Goal: Communication & Community: Answer question/provide support

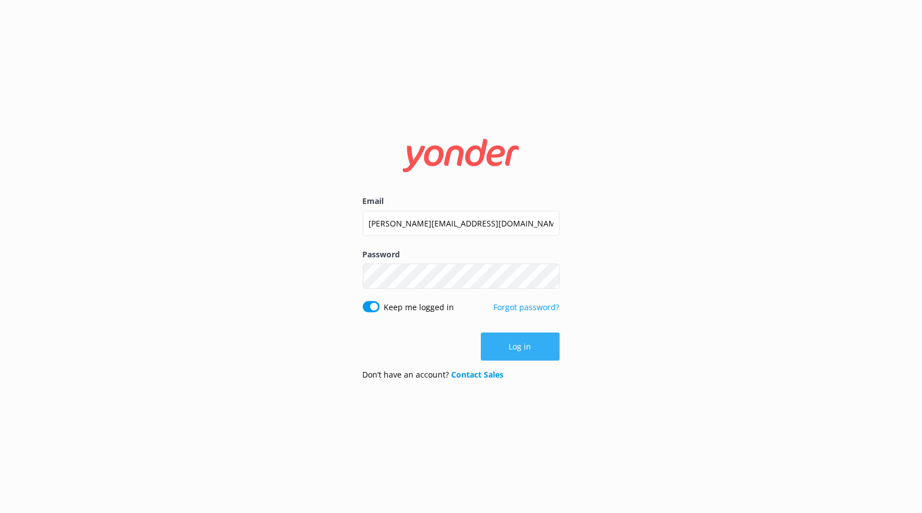
click at [528, 348] on button "Log in" at bounding box center [520, 347] width 79 height 28
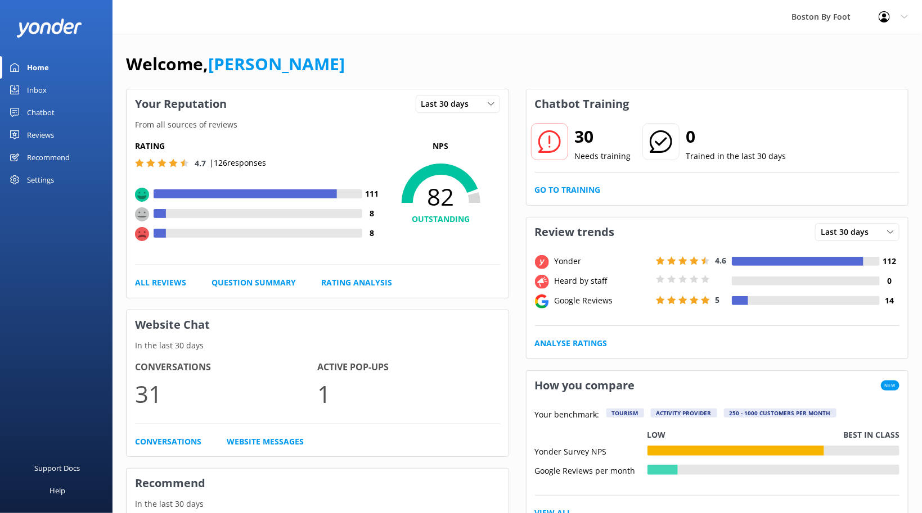
click at [36, 136] on div "Reviews" at bounding box center [40, 135] width 27 height 22
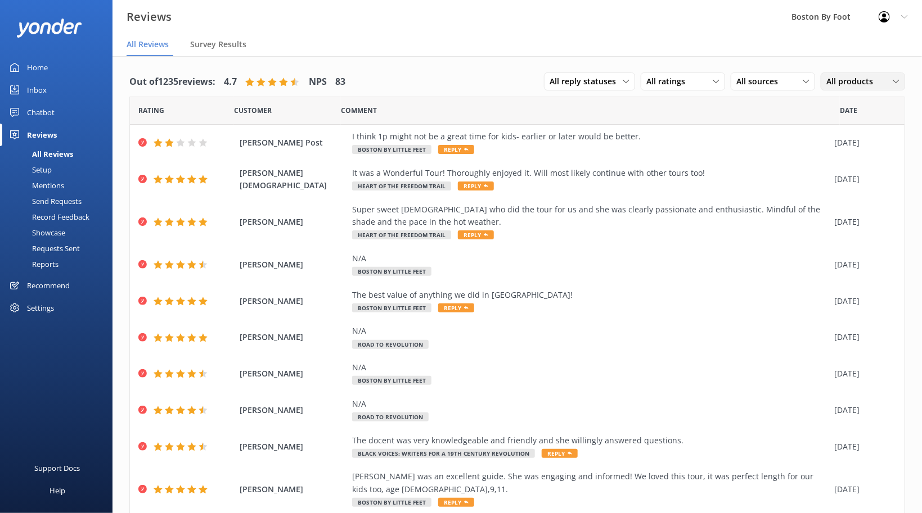
click at [875, 83] on span "All products" at bounding box center [852, 81] width 53 height 12
click at [846, 80] on span "All products" at bounding box center [852, 81] width 53 height 12
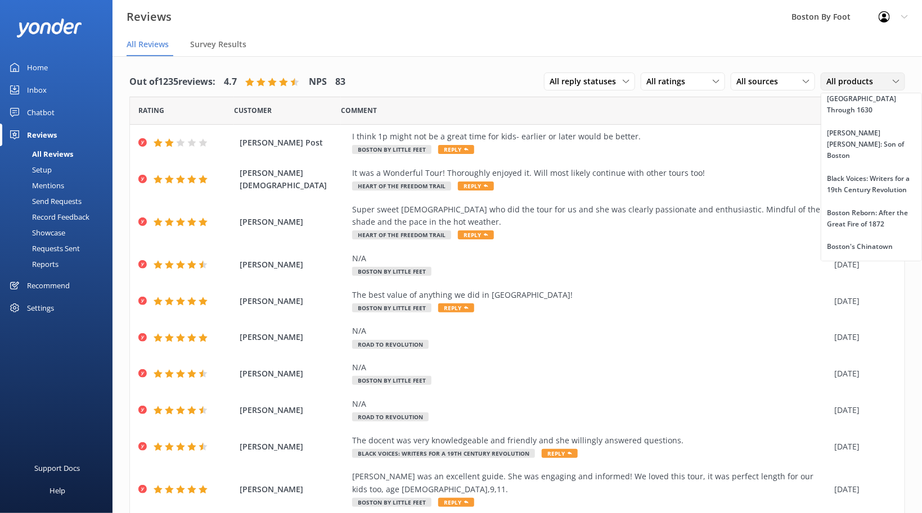
scroll to position [455, 0]
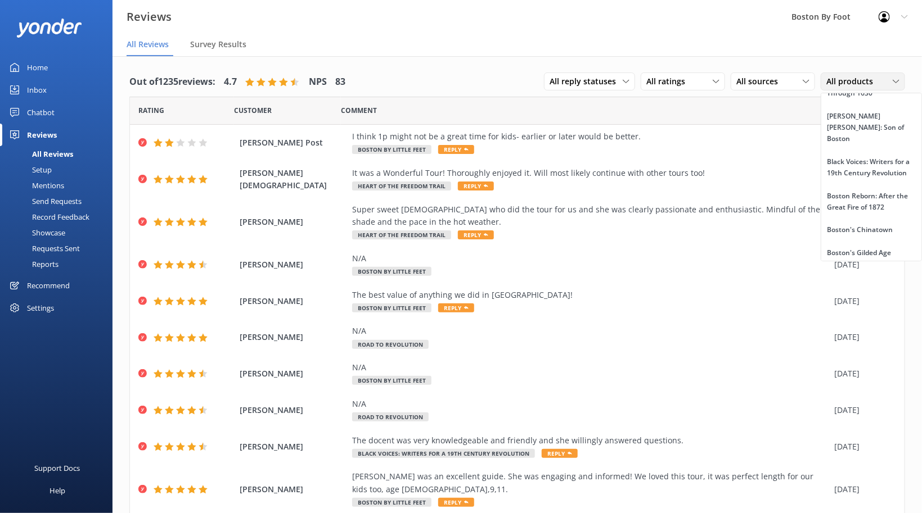
click at [858, 270] on div "Boston’s [DEMOGRAPHIC_DATA] Past" at bounding box center [870, 287] width 89 height 34
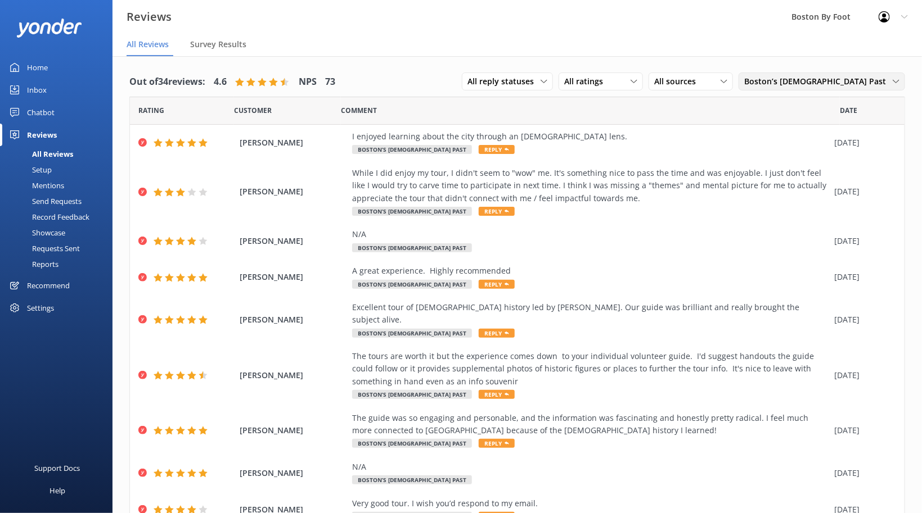
click at [853, 82] on span "Boston’s [DEMOGRAPHIC_DATA] Past" at bounding box center [818, 81] width 148 height 12
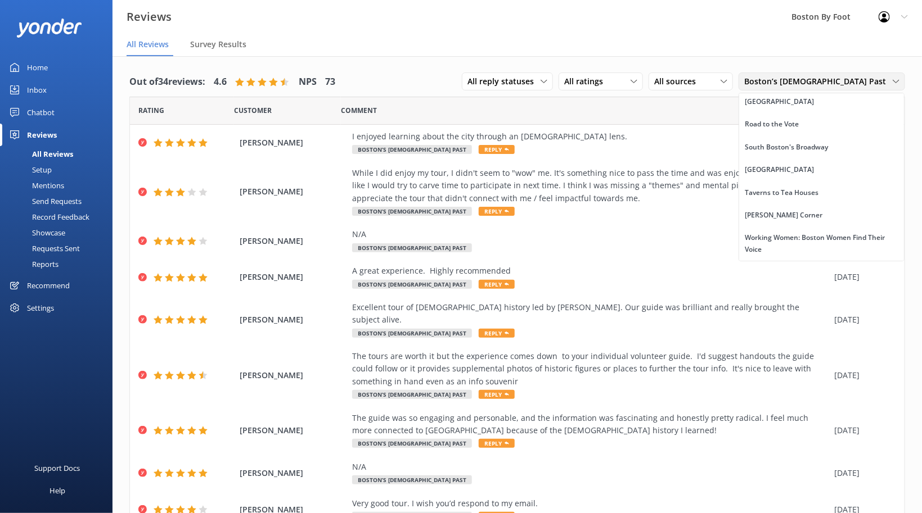
scroll to position [2424, 0]
click at [798, 130] on div "Road to the Vote" at bounding box center [771, 124] width 54 height 11
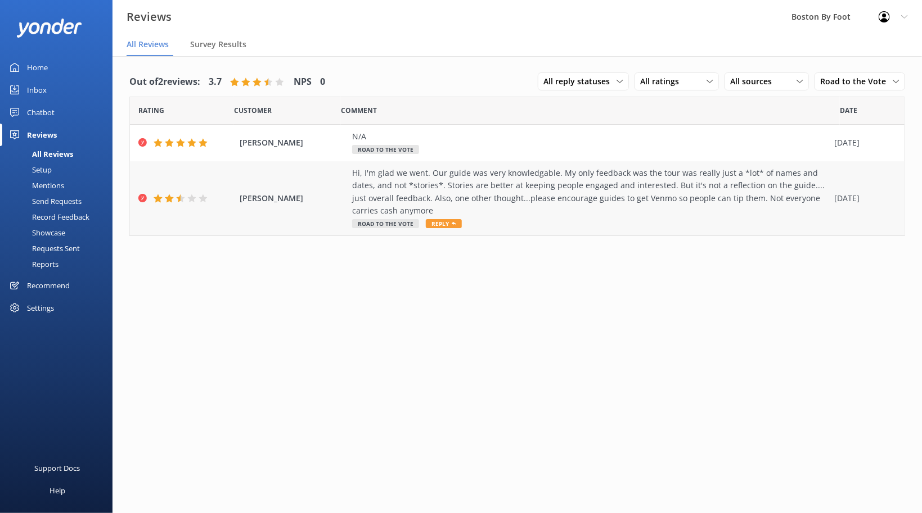
click at [481, 179] on div "Hi, I'm glad we went. Our guide was very knowledgable. My only feedback was the…" at bounding box center [590, 192] width 476 height 51
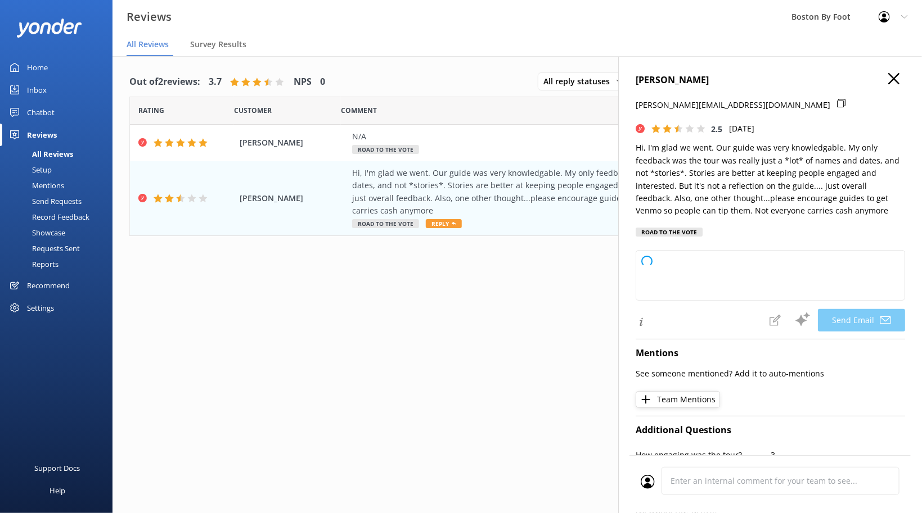
type textarea "Hi [PERSON_NAME], Thank you so much for your thoughtful feedback! We're glad yo…"
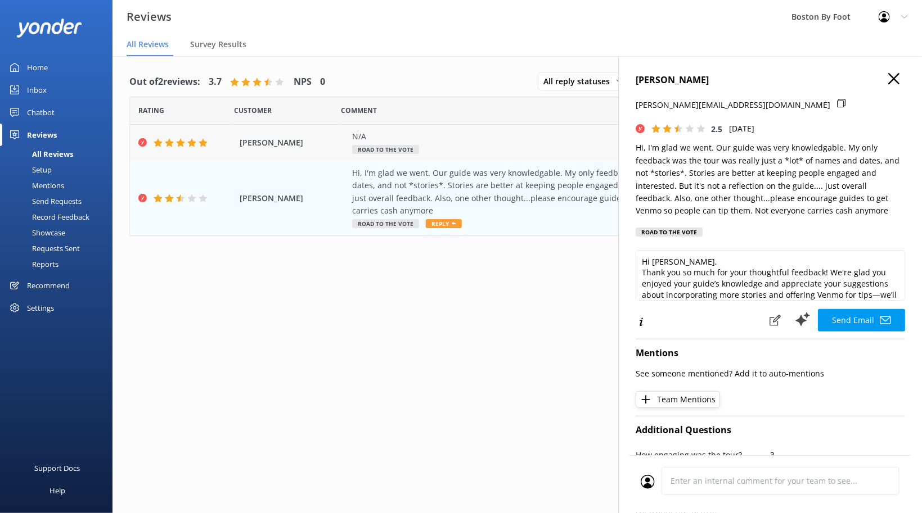
click at [573, 138] on div "N/A" at bounding box center [590, 136] width 476 height 12
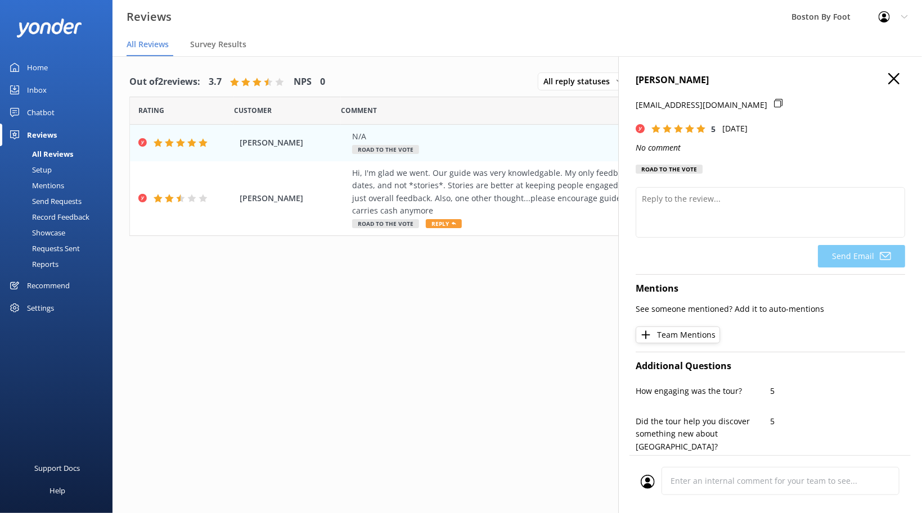
click at [898, 79] on icon at bounding box center [893, 78] width 11 height 11
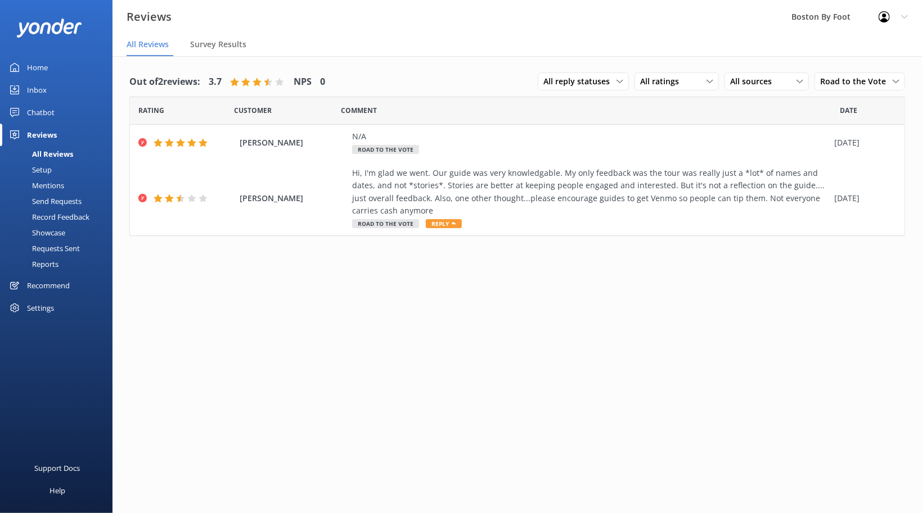
click at [889, 19] on use at bounding box center [883, 16] width 11 height 11
click at [849, 76] on link "Logout" at bounding box center [866, 76] width 112 height 28
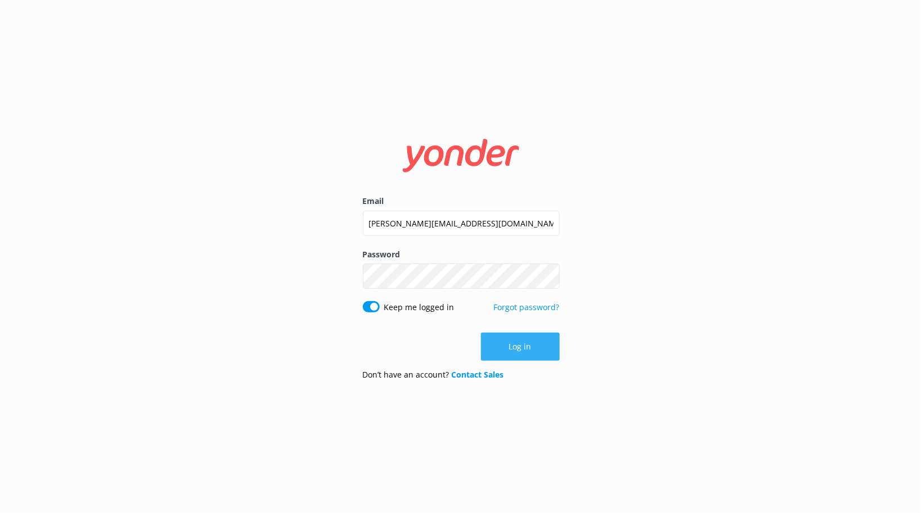
click at [517, 346] on button "Log in" at bounding box center [520, 347] width 79 height 28
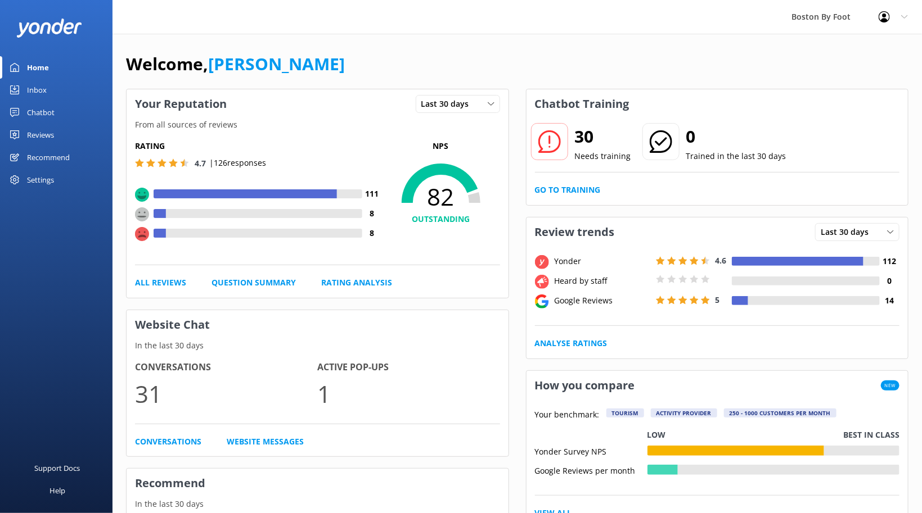
click at [38, 133] on div "Reviews" at bounding box center [40, 135] width 27 height 22
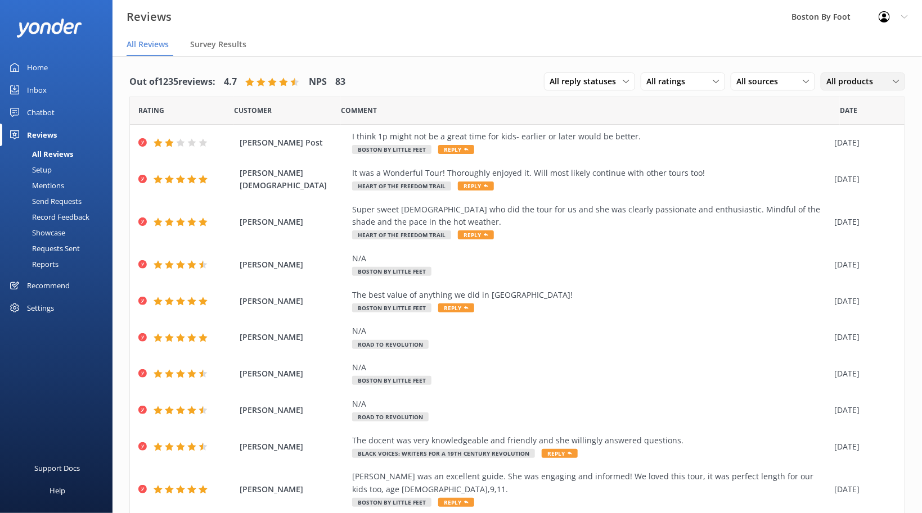
click at [858, 83] on span "All products" at bounding box center [852, 81] width 53 height 12
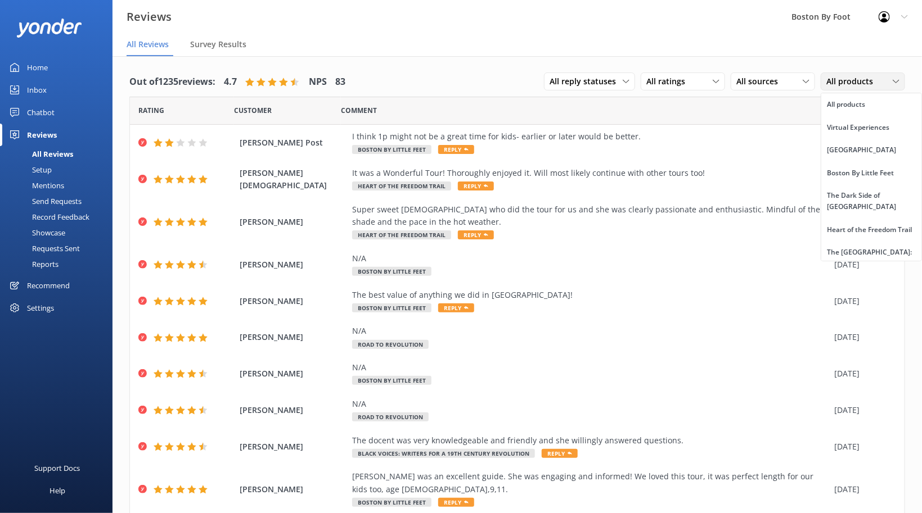
scroll to position [2424, 0]
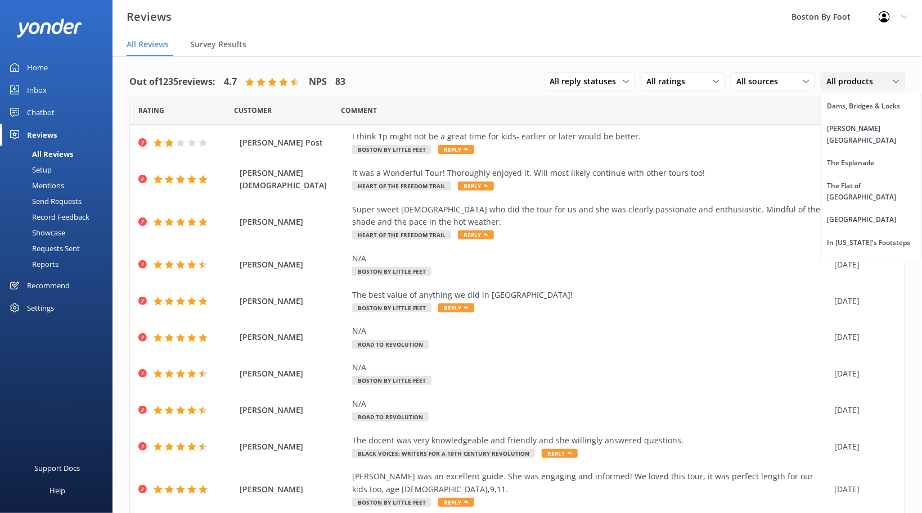
click at [874, 487] on div "Road to the Vote" at bounding box center [853, 492] width 54 height 11
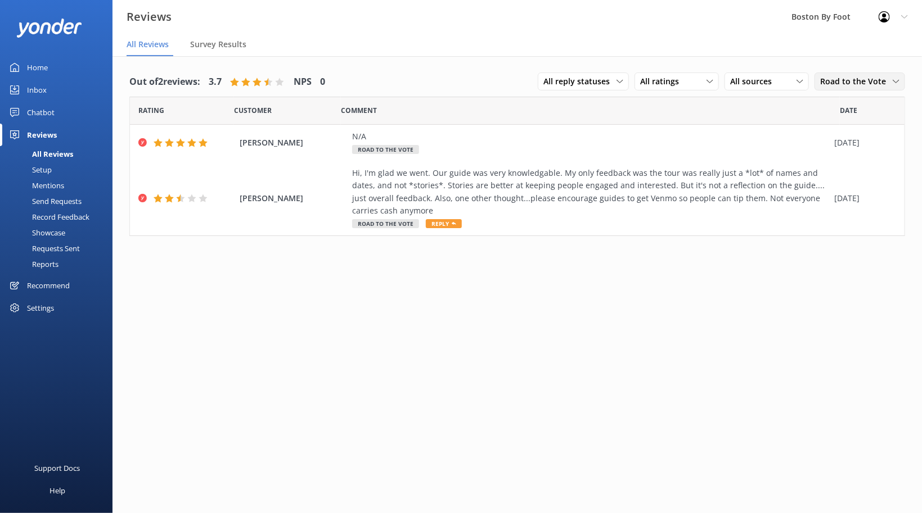
click at [851, 80] on span "Road to the Vote" at bounding box center [856, 81] width 73 height 12
click at [890, 16] on div at bounding box center [887, 16] width 18 height 11
click at [844, 74] on link "Logout" at bounding box center [866, 76] width 112 height 28
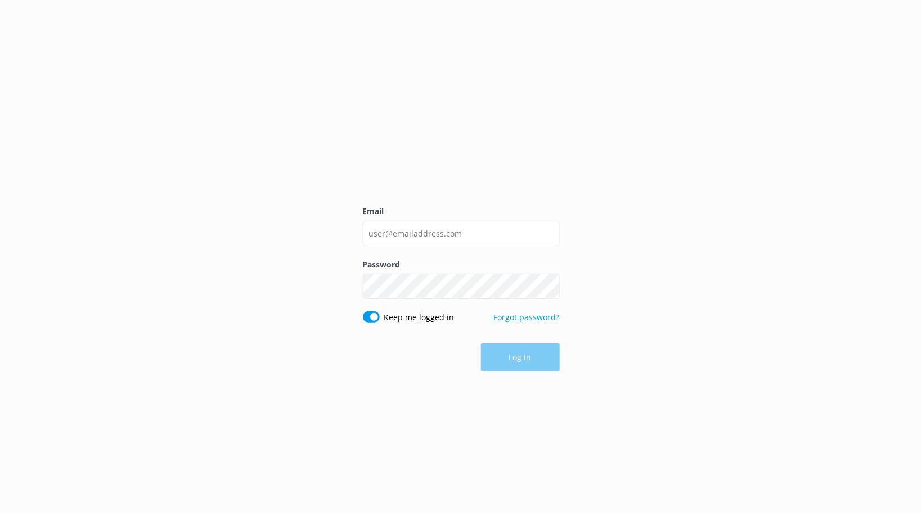
type input "[PERSON_NAME][EMAIL_ADDRESS][DOMAIN_NAME]"
